Goal: Communication & Community: Answer question/provide support

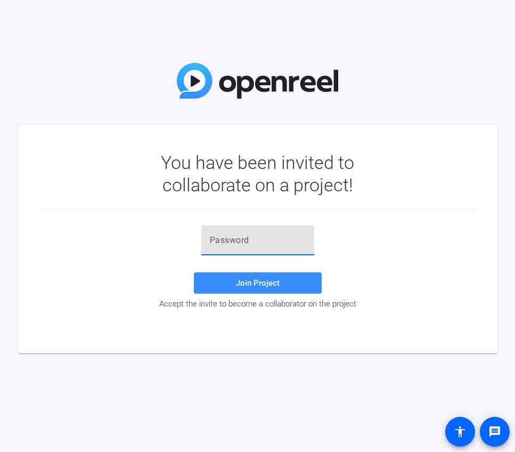
click at [303, 239] on input "text" at bounding box center [258, 240] width 96 height 13
paste input "!KKe8%"
type input "!KKe8%"
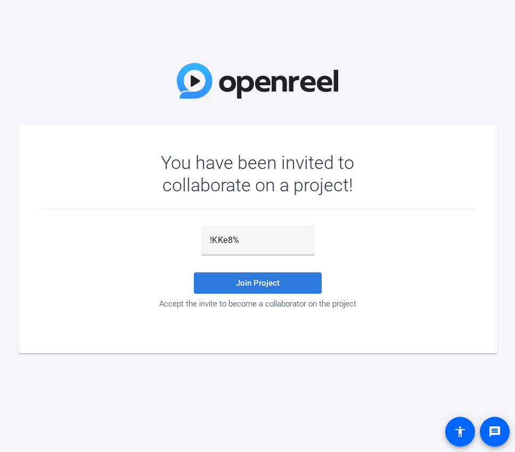
click at [238, 288] on span at bounding box center [258, 283] width 128 height 26
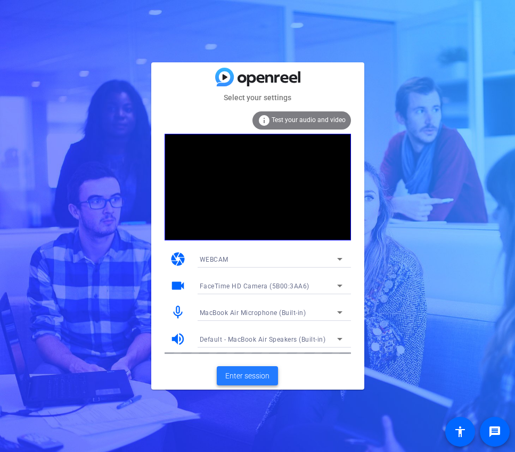
click at [255, 376] on span "Enter session" at bounding box center [247, 375] width 44 height 11
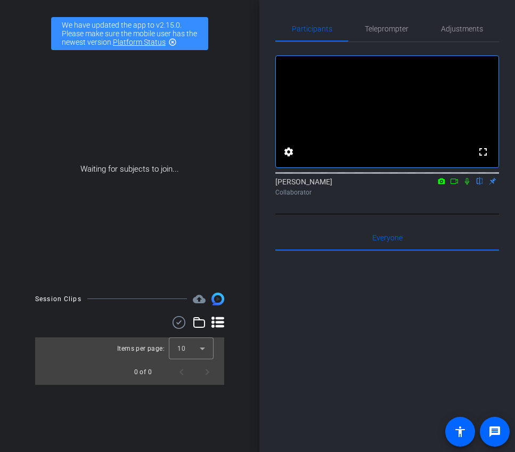
click at [453, 185] on icon at bounding box center [454, 180] width 9 height 7
click at [457, 185] on icon at bounding box center [454, 180] width 9 height 7
click at [479, 185] on icon at bounding box center [480, 181] width 4 height 7
click at [393, 191] on div "[PERSON_NAME] Collaborator" at bounding box center [387, 186] width 224 height 21
click at [393, 197] on div "Collaborator" at bounding box center [387, 193] width 224 height 10
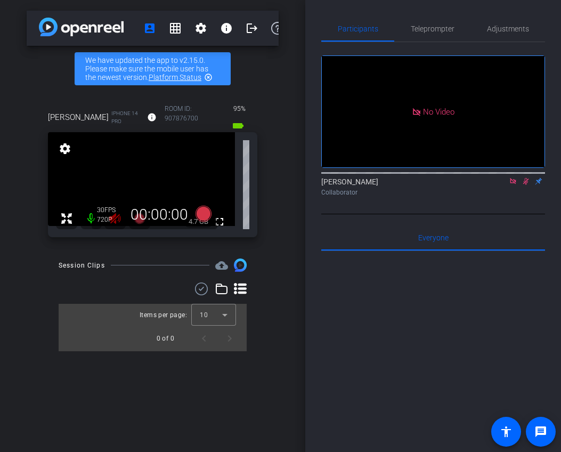
click at [515, 185] on icon at bounding box center [526, 180] width 9 height 7
click at [515, 184] on icon at bounding box center [513, 181] width 6 height 6
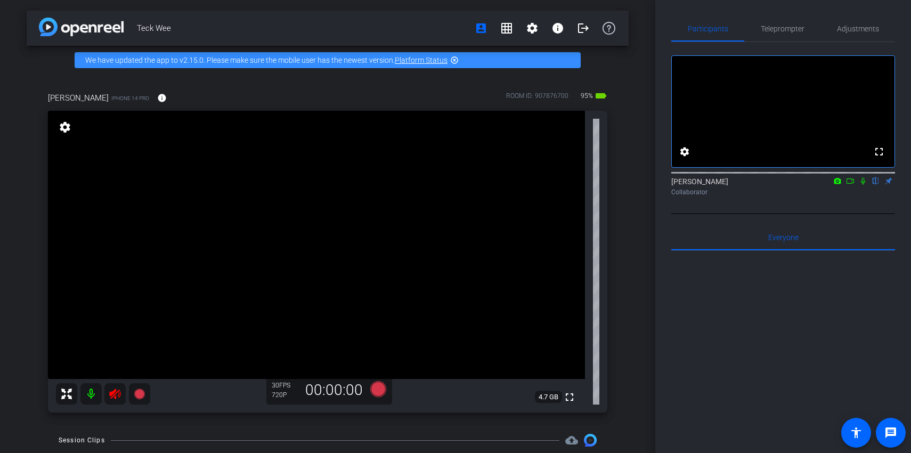
click at [113, 396] on icon at bounding box center [114, 394] width 11 height 11
click at [515, 221] on div "Teck Wee account_box grid_on settings info logout We have updated the app to v2…" at bounding box center [327, 226] width 655 height 453
click at [515, 185] on icon at bounding box center [863, 180] width 9 height 7
click at [515, 185] on icon at bounding box center [850, 180] width 9 height 7
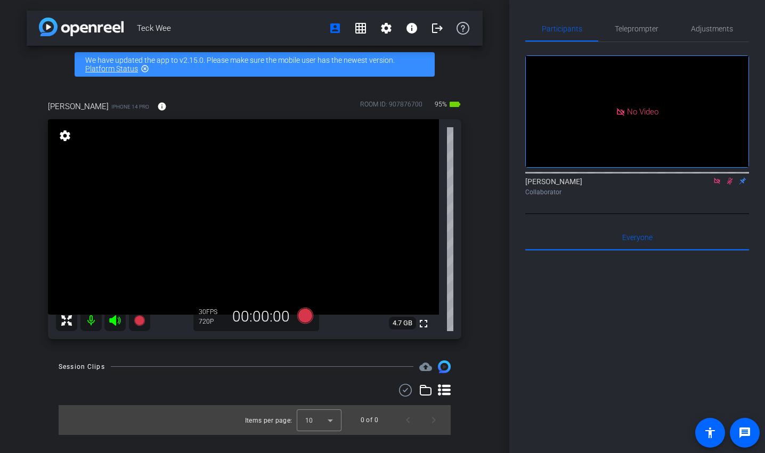
click at [515, 285] on div at bounding box center [637, 383] width 224 height 264
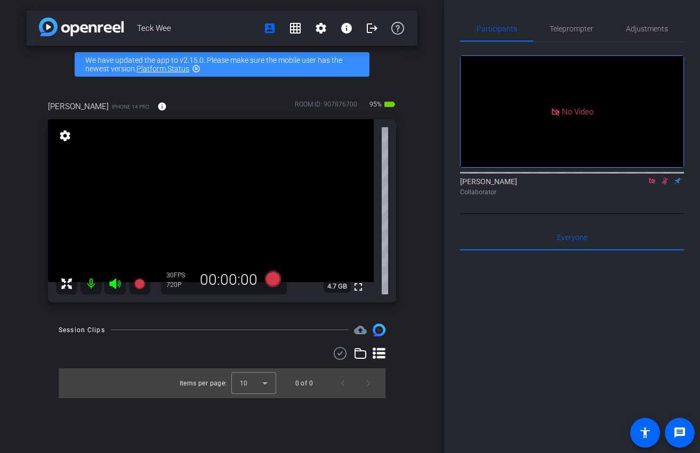
click at [515, 375] on div at bounding box center [572, 383] width 224 height 264
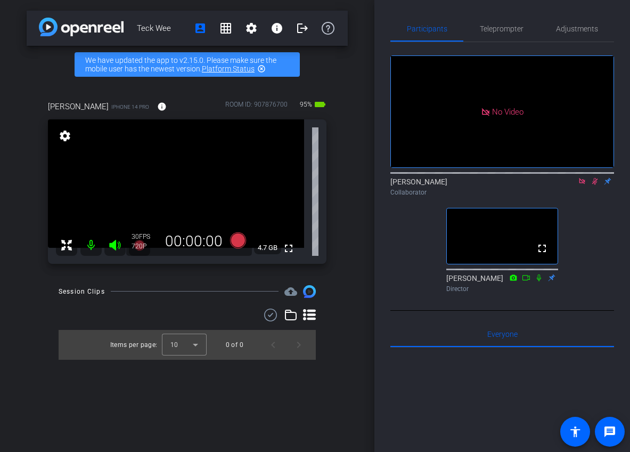
click at [515, 185] on icon at bounding box center [595, 180] width 9 height 7
click at [515, 185] on icon at bounding box center [582, 180] width 9 height 7
click at [515, 184] on icon at bounding box center [569, 180] width 7 height 5
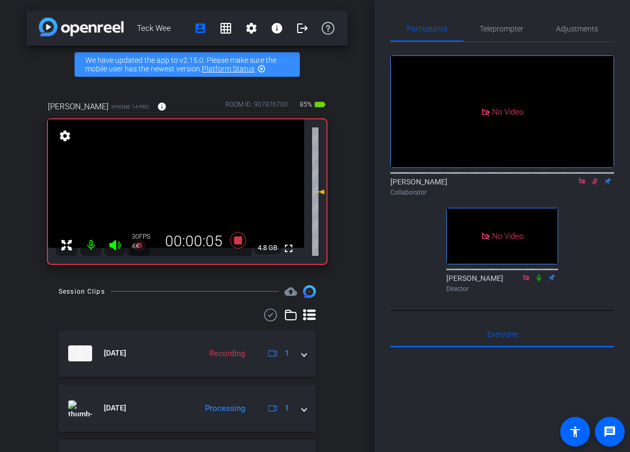
click at [515, 98] on div "Participants Teleprompter Adjustments No Video [PERSON_NAME] Collaborator No Vi…" at bounding box center [503, 226] width 256 height 452
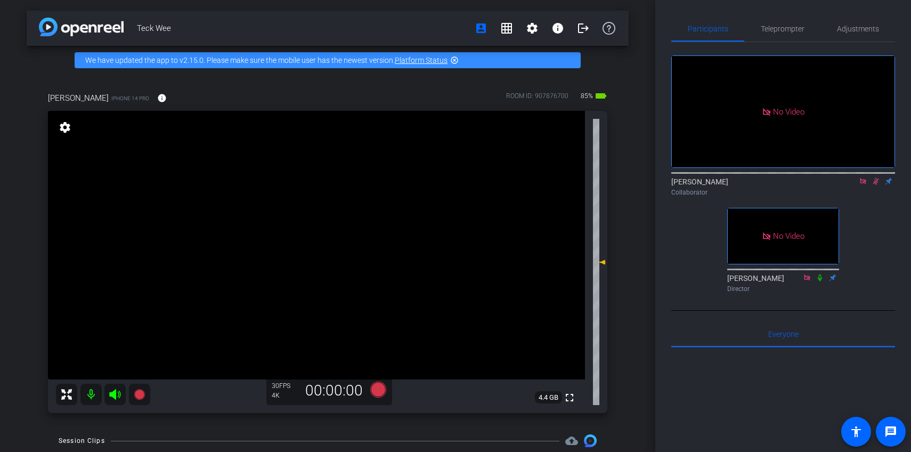
click at [515, 236] on div "[PERSON_NAME] iPhone 14 Pro info ROOM ID: 907876700 85% battery_std fullscreen …" at bounding box center [328, 249] width 602 height 349
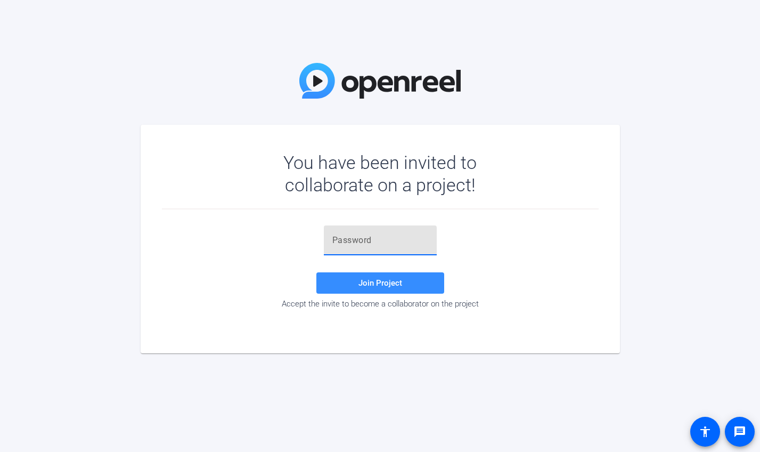
click at [350, 235] on input "text" at bounding box center [380, 240] width 96 height 13
paste input "u4e3YG"
type input "u4e3YG"
click at [374, 301] on div "Accept the invite to become a collaborator on the project" at bounding box center [380, 304] width 437 height 10
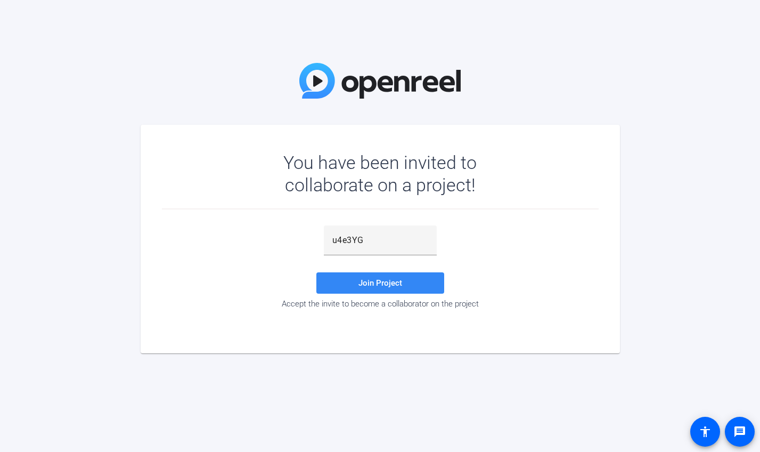
click at [374, 291] on span at bounding box center [380, 283] width 128 height 26
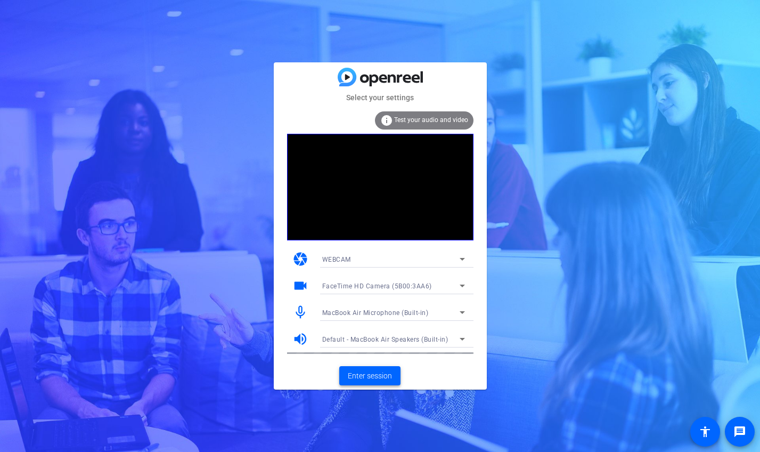
click at [378, 374] on span "Enter session" at bounding box center [370, 375] width 44 height 11
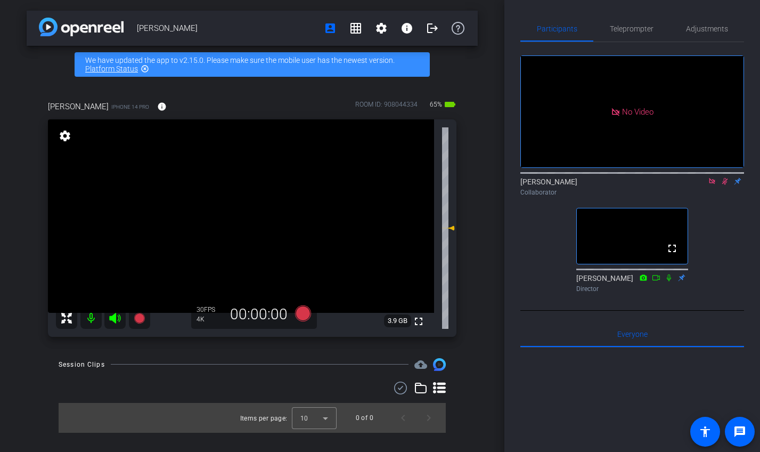
click at [721, 185] on icon at bounding box center [725, 180] width 9 height 7
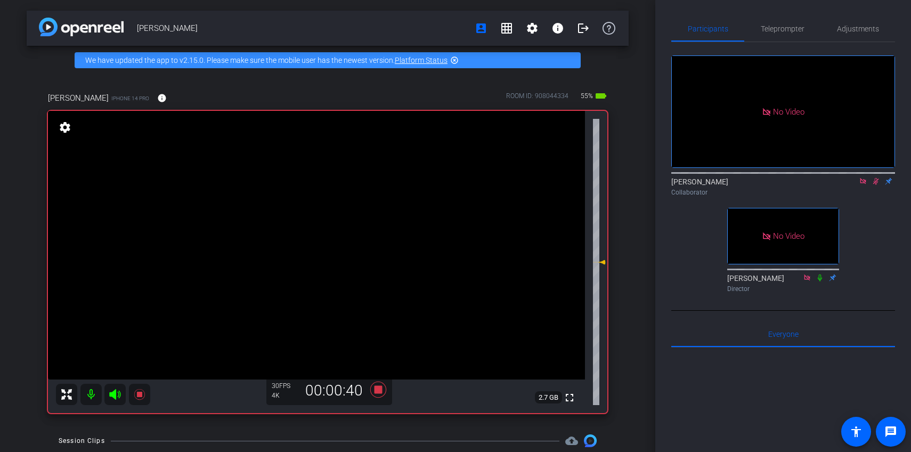
click at [631, 375] on div "Joel Pulliam account_box grid_on settings info logout We have updated the app t…" at bounding box center [327, 226] width 655 height 452
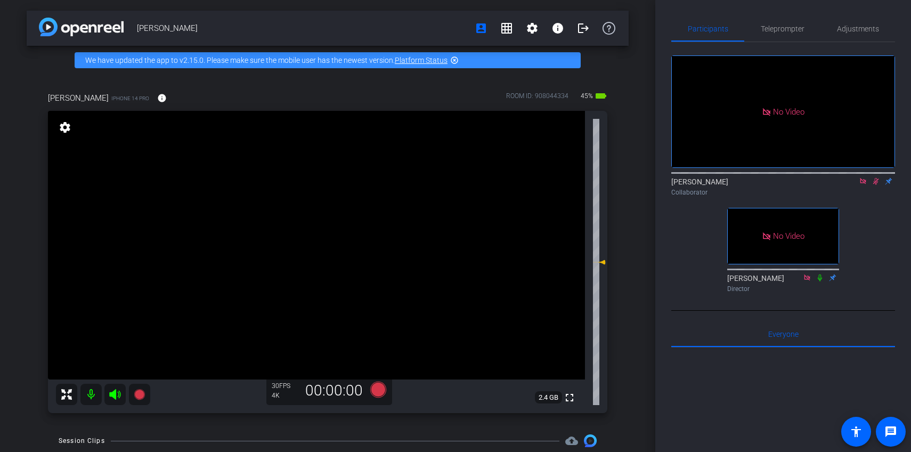
click at [630, 411] on div "Joel Pulliam account_box grid_on settings info logout We have updated the app t…" at bounding box center [327, 226] width 655 height 452
click at [631, 403] on div "Joel Pulliam account_box grid_on settings info logout We have updated the app t…" at bounding box center [327, 226] width 655 height 452
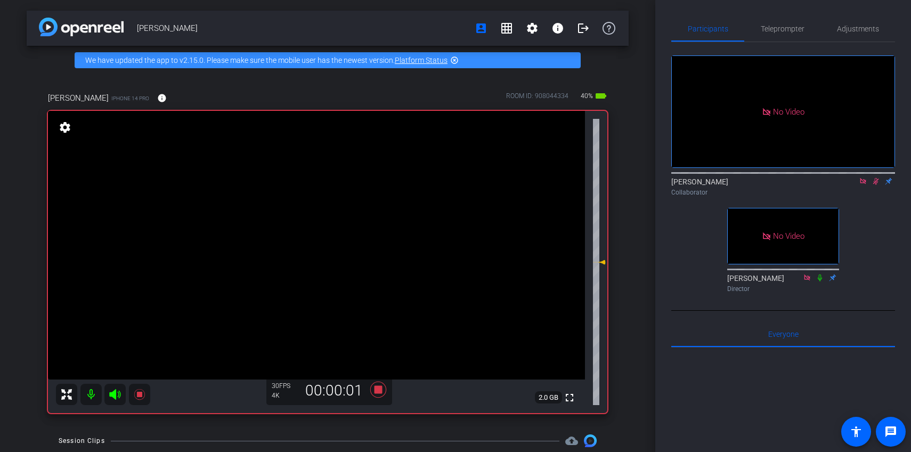
click at [627, 412] on div "amber hagler iPhone 14 Pro info ROOM ID: 908044334 40% battery_std fullscreen s…" at bounding box center [328, 249] width 602 height 349
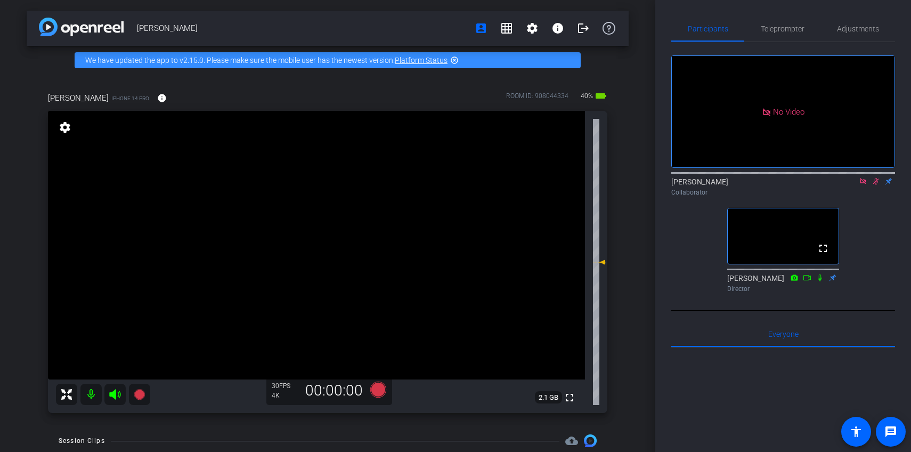
click at [679, 293] on div "No Video Hazel Llemos Collaborator fullscreen dave delk Director" at bounding box center [783, 169] width 224 height 255
click at [679, 297] on div "No Video Hazel Llemos Collaborator fullscreen dave delk Director" at bounding box center [783, 169] width 224 height 255
